Goal: Task Accomplishment & Management: Complete application form

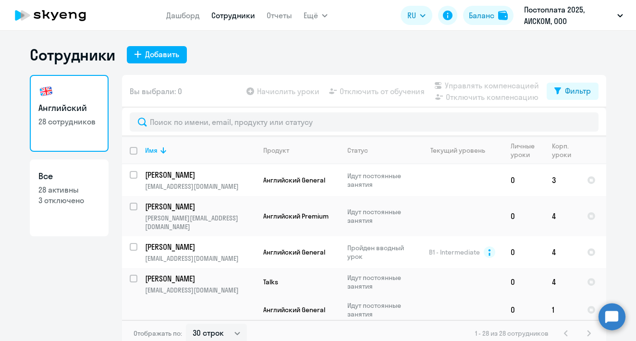
select select "30"
click at [146, 58] on div "Добавить" at bounding box center [162, 55] width 34 height 12
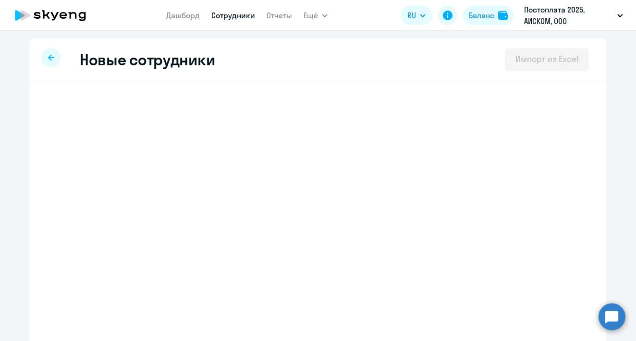
select select "english_adult_not_native_speaker"
select select "3"
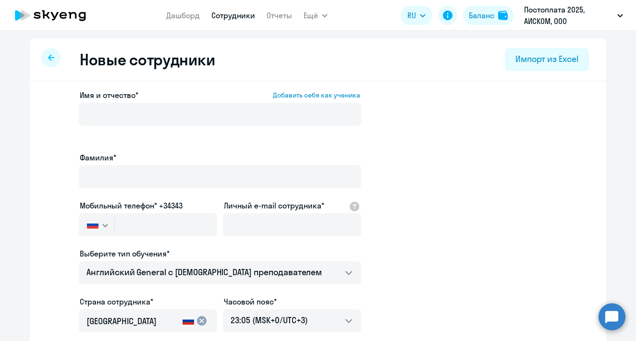
click at [304, 75] on div "Новые сотрудники Импорт из Excel" at bounding box center [318, 59] width 577 height 43
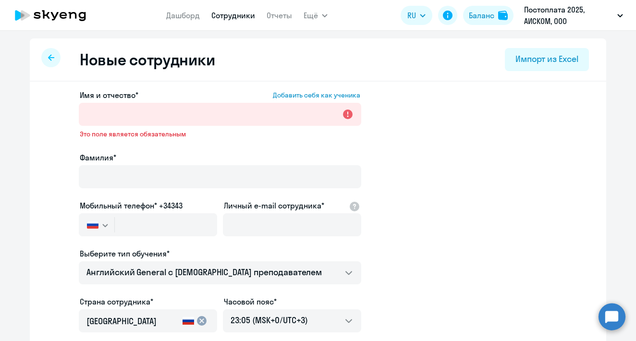
click at [471, 124] on app-new-student-form "Имя и отчество* Добавить себя как ученика Это поле является обязательным Фамили…" at bounding box center [318, 267] width 546 height 357
click at [227, 17] on link "Сотрудники" at bounding box center [233, 16] width 44 height 10
select select "30"
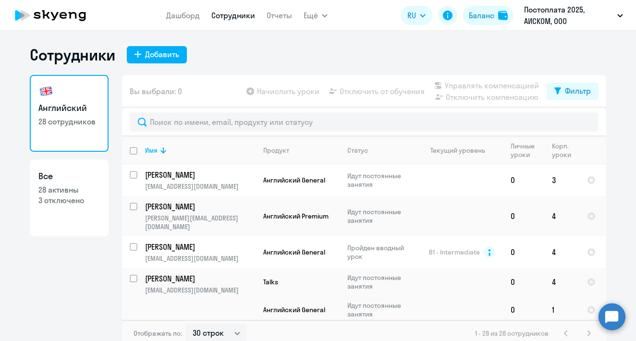
click at [85, 219] on link "Все 28 активны 3 отключено" at bounding box center [69, 198] width 79 height 77
select select "30"
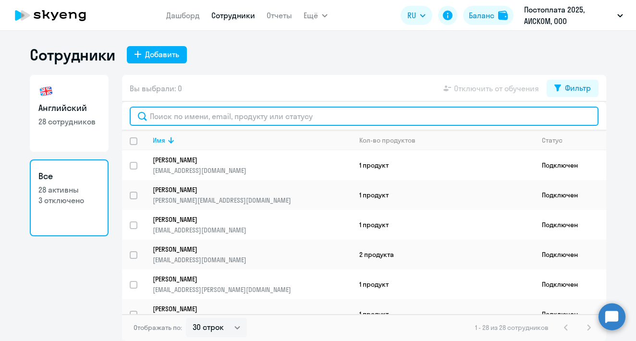
click at [193, 116] on input "text" at bounding box center [364, 116] width 469 height 19
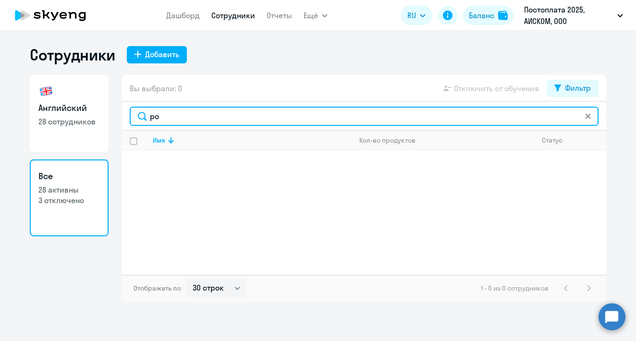
type input "р"
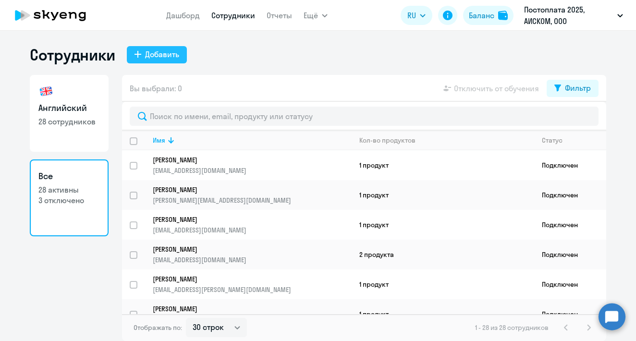
click at [169, 57] on div "Добавить" at bounding box center [162, 55] width 34 height 12
select select "english_adult_not_native_speaker"
select select "3"
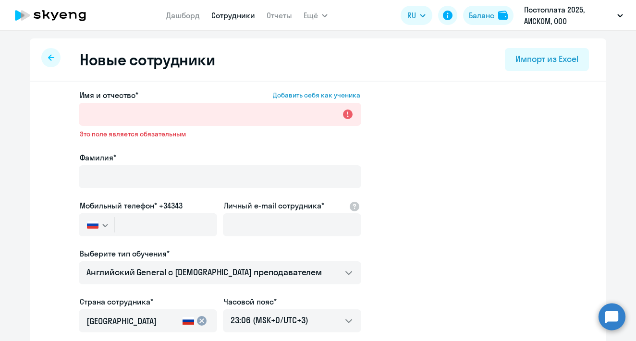
click at [161, 89] on div "Имя и отчество* Добавить себя как ученика Это поле является обязательным Фамили…" at bounding box center [318, 300] width 577 height 437
click at [433, 98] on app-new-student-form "Имя и отчество* Добавить себя как ученика Это поле является обязательным Фамили…" at bounding box center [318, 267] width 546 height 357
